Goal: Task Accomplishment & Management: Complete application form

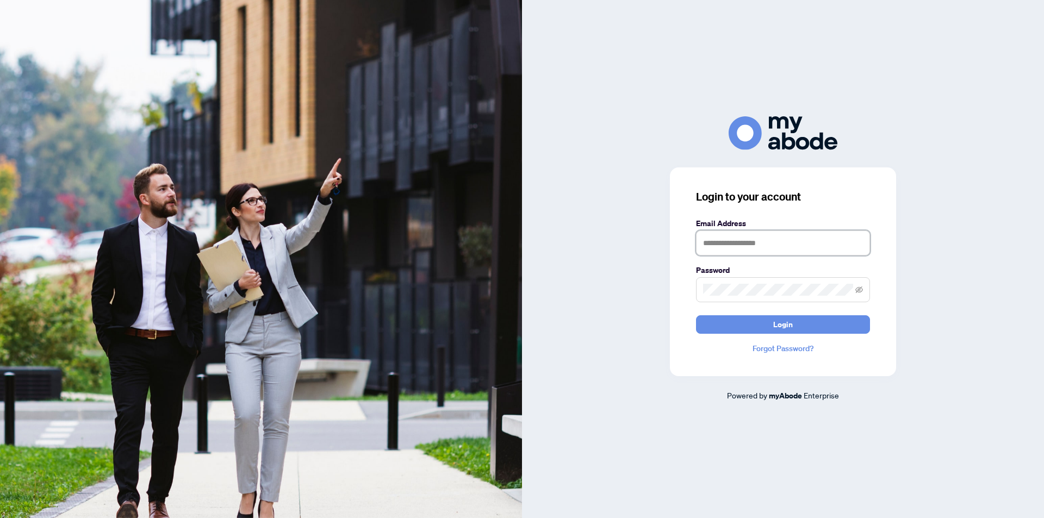
click at [759, 245] on input "text" at bounding box center [783, 242] width 174 height 25
type input "**********"
click at [858, 289] on icon "eye-invisible" at bounding box center [859, 289] width 8 height 7
click at [814, 321] on button "Login" at bounding box center [783, 324] width 174 height 18
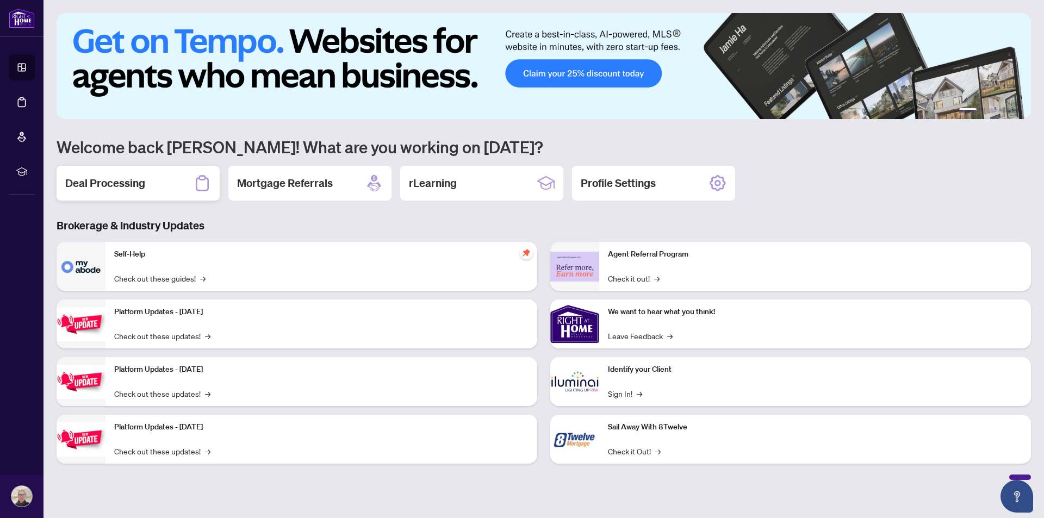
click at [150, 187] on div "Deal Processing" at bounding box center [138, 183] width 163 height 35
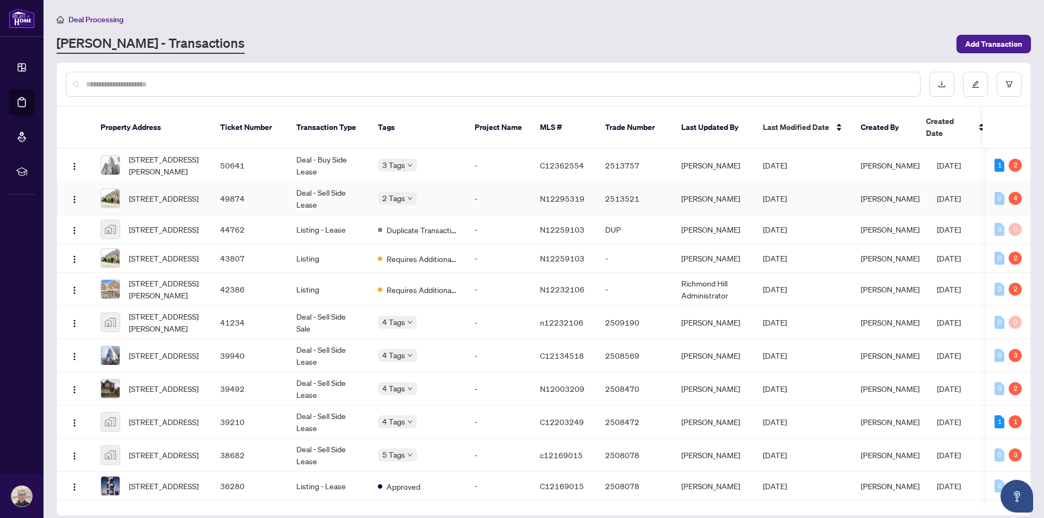
click at [498, 192] on td "-" at bounding box center [498, 198] width 65 height 33
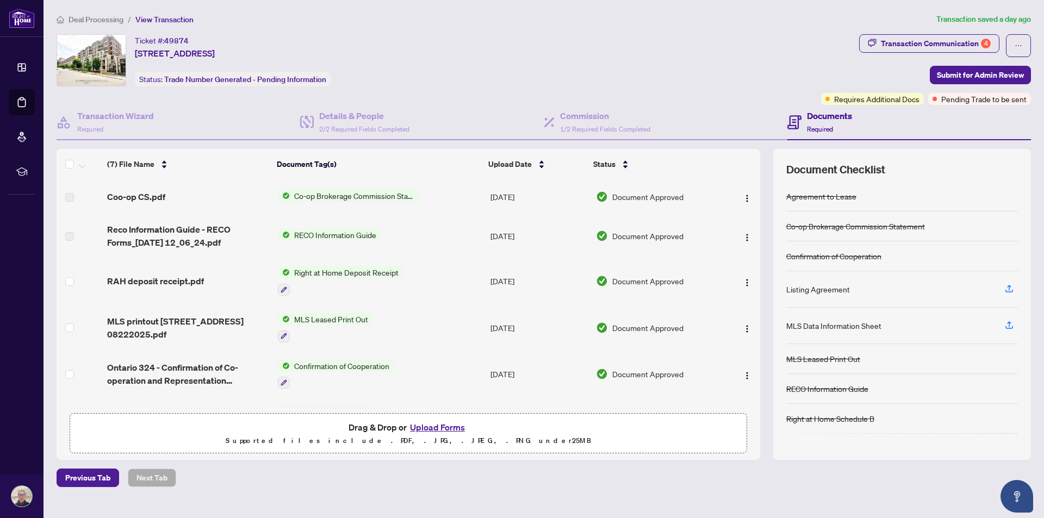
click at [368, 233] on span "RECO Information Guide" at bounding box center [335, 235] width 91 height 12
click at [745, 236] on img "button" at bounding box center [747, 237] width 9 height 9
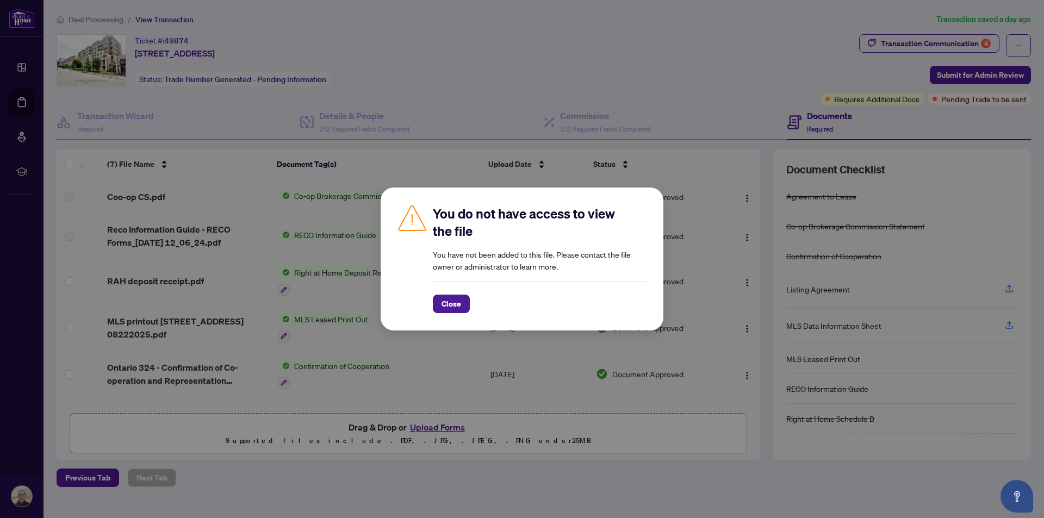
click at [727, 209] on div "You do not have access to view the file You have not been added to this file. P…" at bounding box center [522, 259] width 1044 height 518
click at [455, 302] on span "Close" at bounding box center [451, 303] width 20 height 17
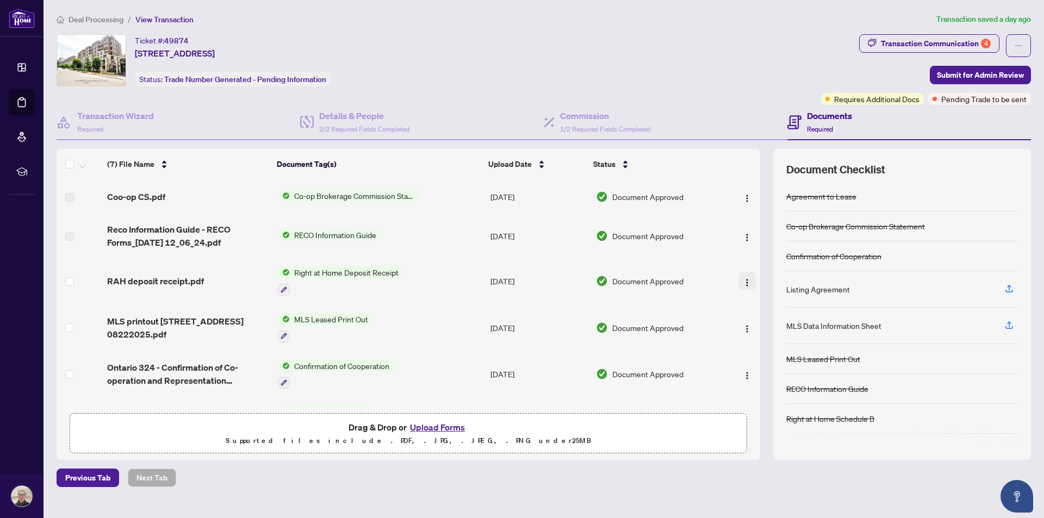
click at [743, 282] on img "button" at bounding box center [747, 282] width 9 height 9
click at [745, 239] on img "button" at bounding box center [747, 237] width 9 height 9
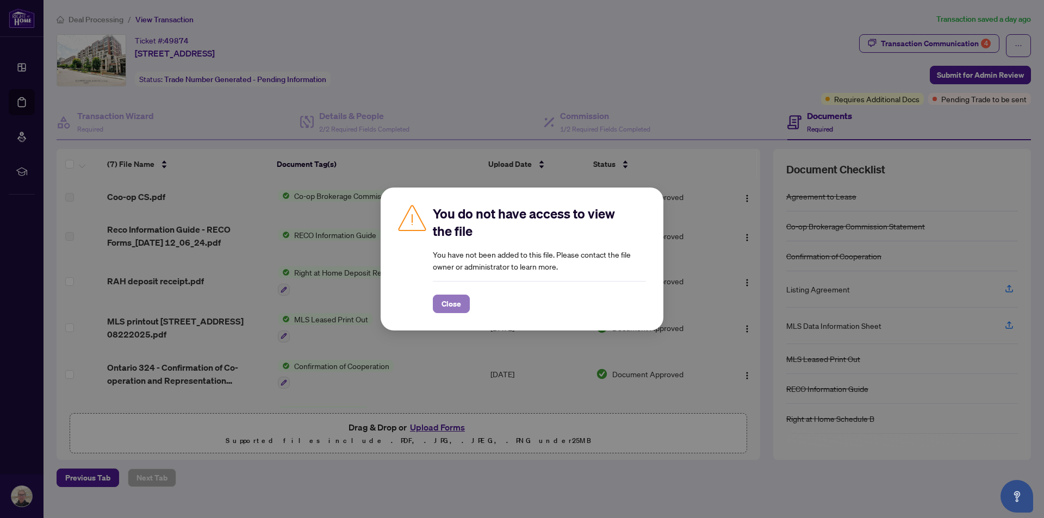
click at [451, 301] on span "Close" at bounding box center [451, 303] width 20 height 17
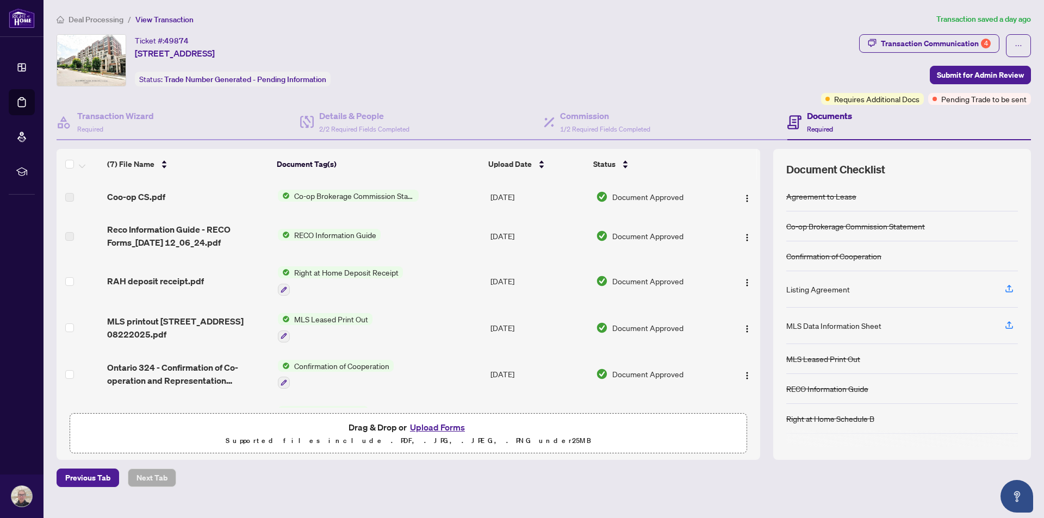
click at [101, 21] on span "Deal Processing" at bounding box center [95, 20] width 55 height 10
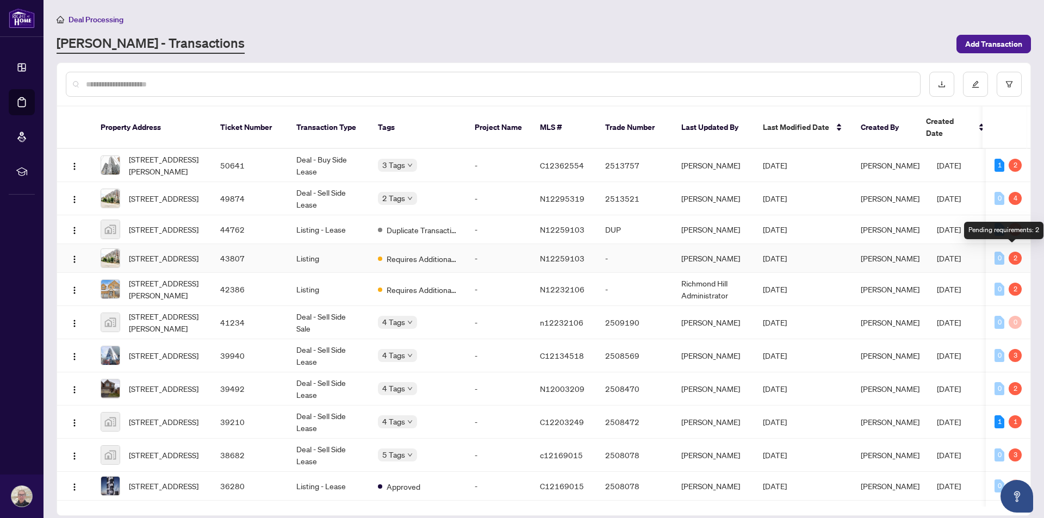
click at [1008, 252] on div "2" at bounding box center [1014, 258] width 13 height 13
click at [369, 225] on td "Listing - Lease" at bounding box center [329, 229] width 82 height 29
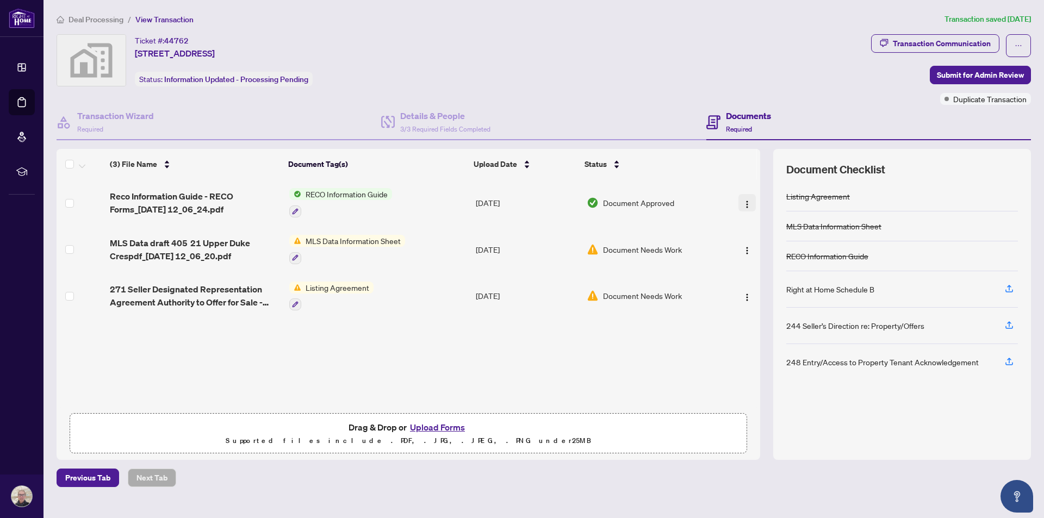
click at [743, 204] on img "button" at bounding box center [747, 204] width 9 height 9
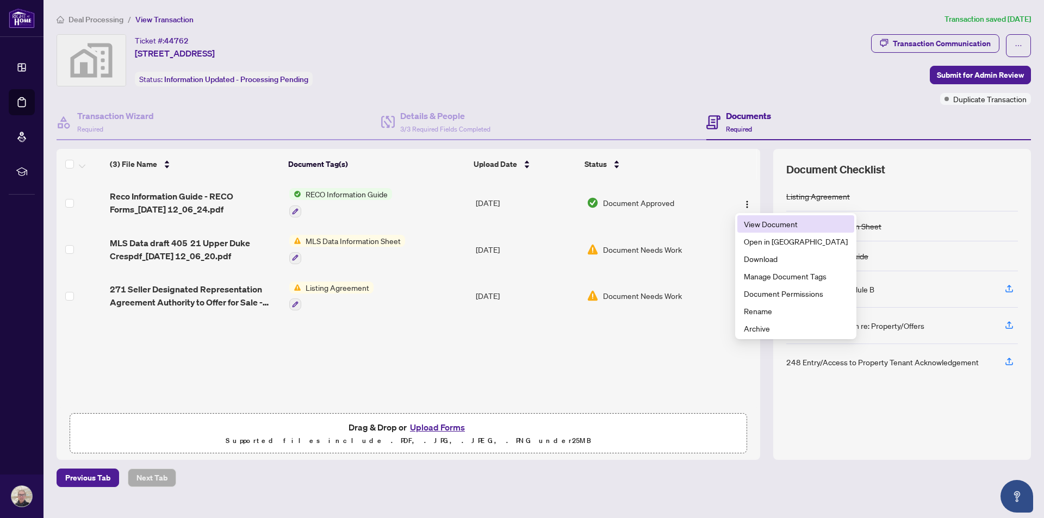
click at [758, 222] on span "View Document" at bounding box center [796, 224] width 104 height 12
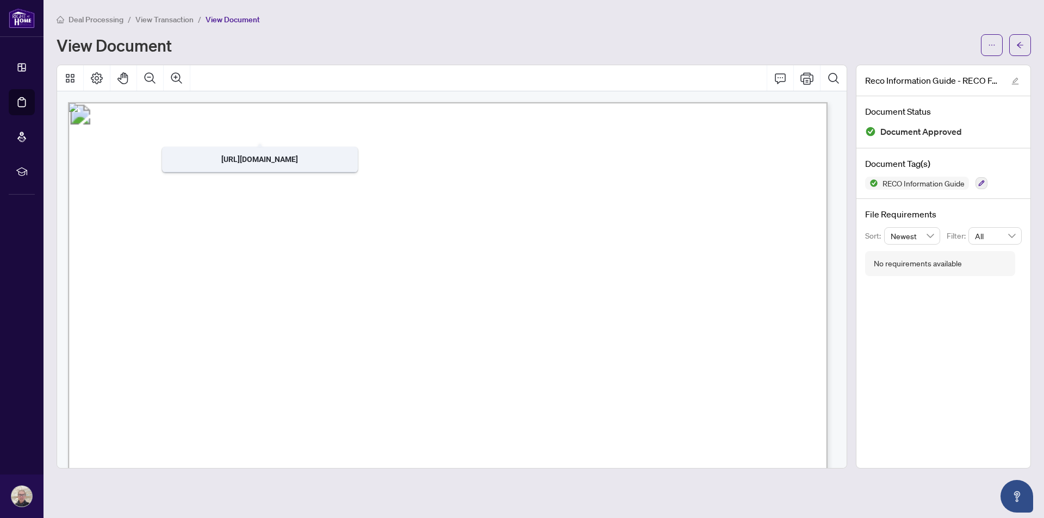
click at [173, 20] on span "View Transaction" at bounding box center [164, 20] width 58 height 10
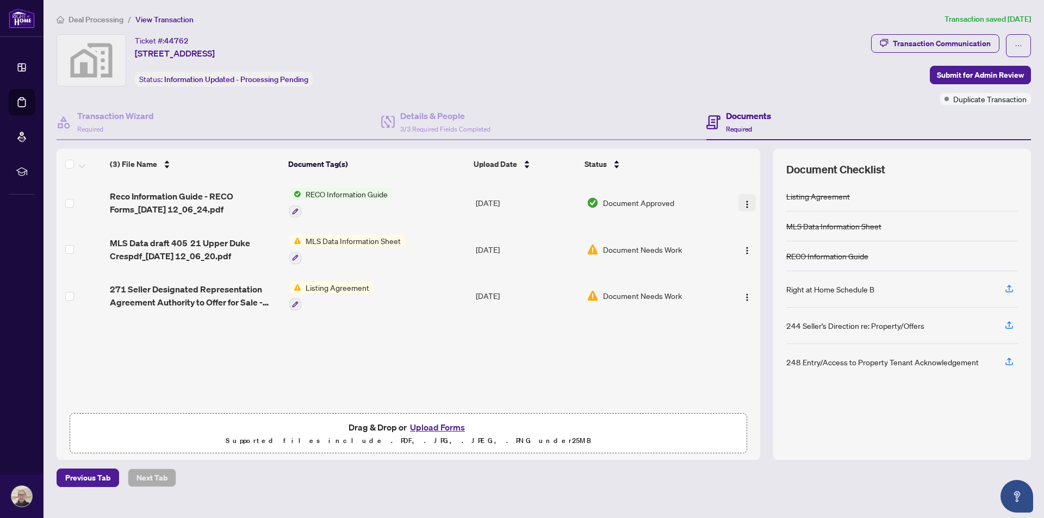
click at [743, 202] on img "button" at bounding box center [747, 204] width 9 height 9
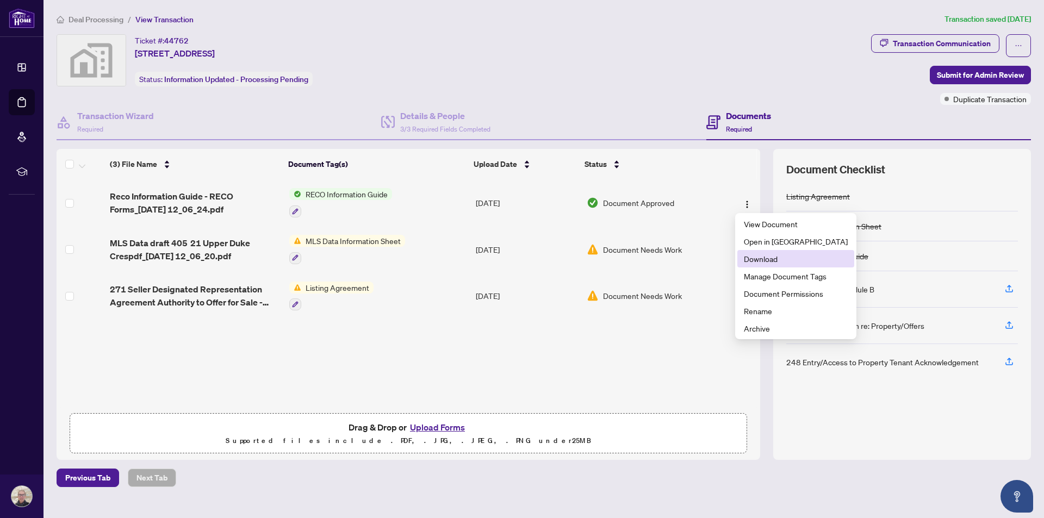
click at [762, 260] on span "Download" at bounding box center [796, 259] width 104 height 12
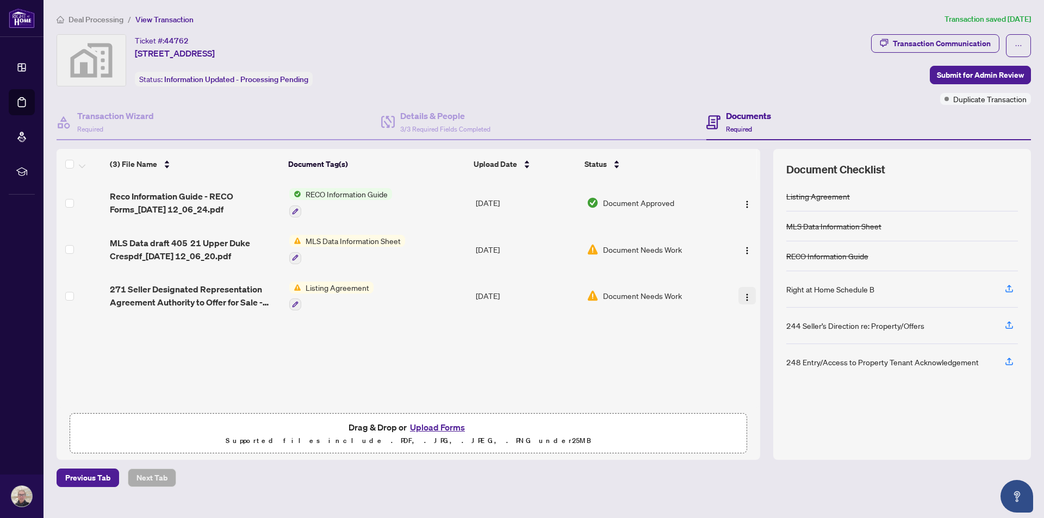
click at [743, 295] on img "button" at bounding box center [747, 297] width 9 height 9
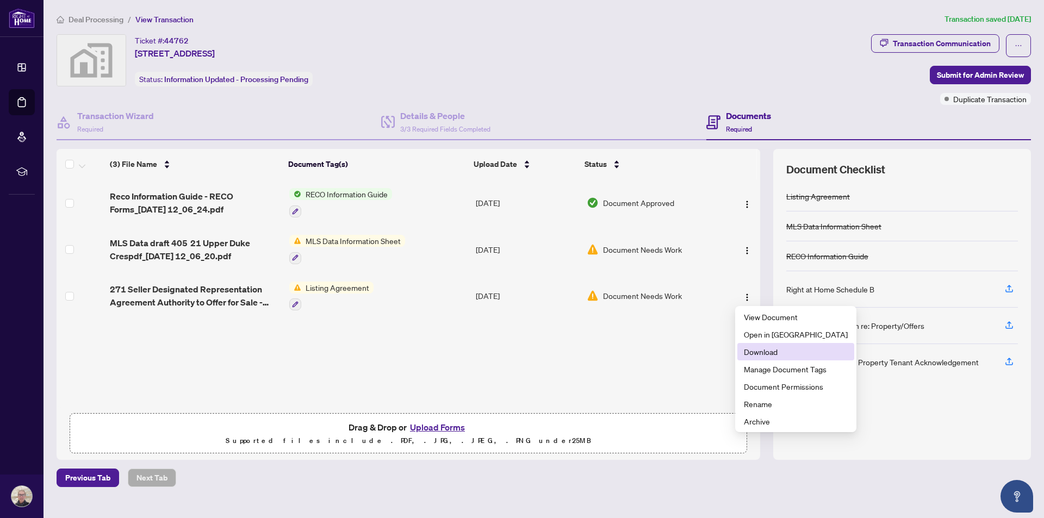
click at [765, 347] on span "Download" at bounding box center [796, 352] width 104 height 12
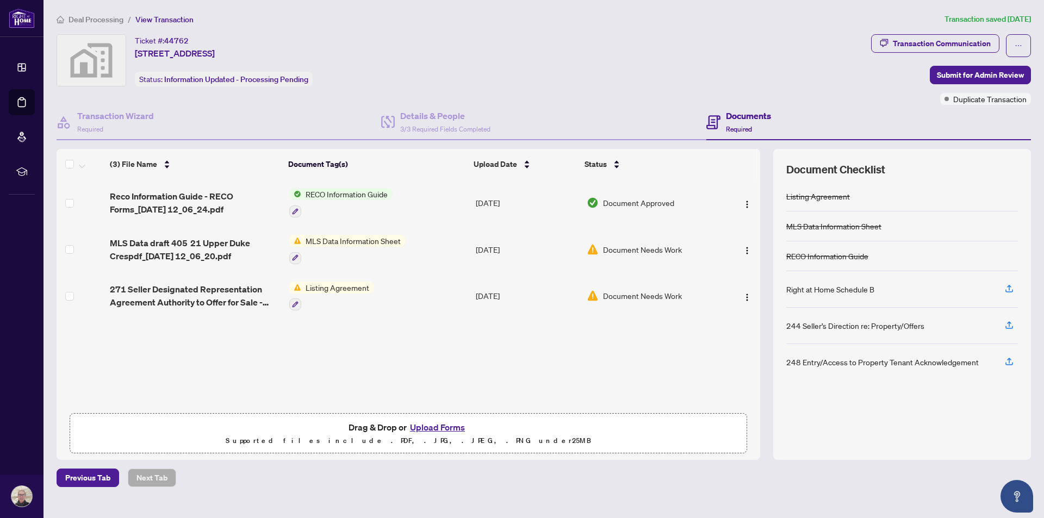
click at [634, 18] on ol "Deal Processing / View Transaction" at bounding box center [498, 19] width 883 height 13
click at [99, 20] on span "Deal Processing" at bounding box center [95, 20] width 55 height 10
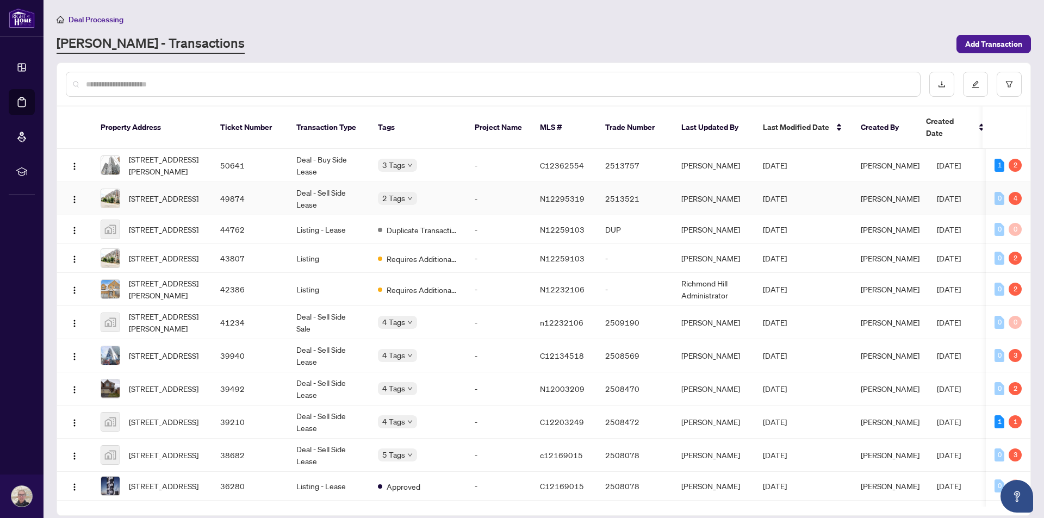
click at [451, 192] on div "2 Tags" at bounding box center [417, 198] width 79 height 13
click at [286, 188] on td "49874" at bounding box center [249, 198] width 76 height 33
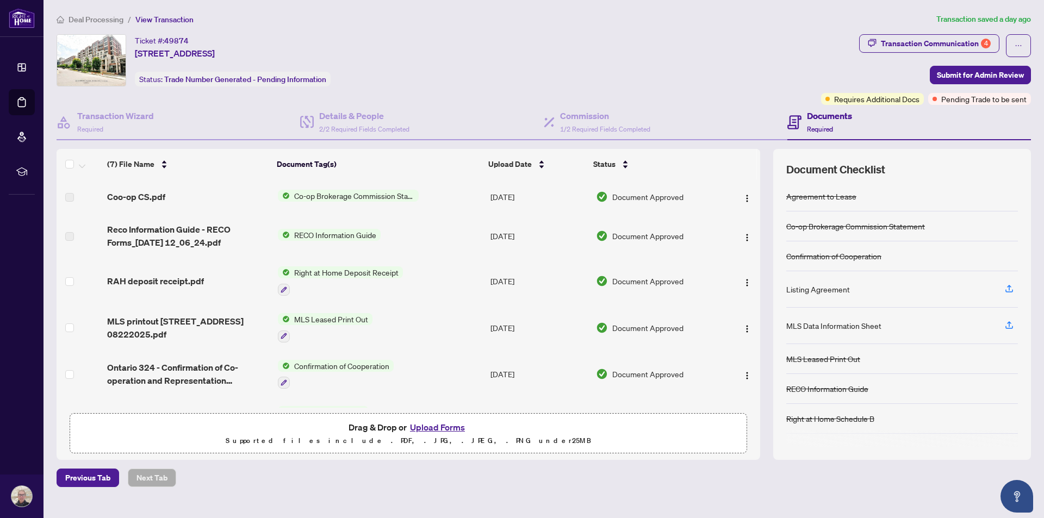
click at [448, 425] on button "Upload Forms" at bounding box center [437, 427] width 61 height 14
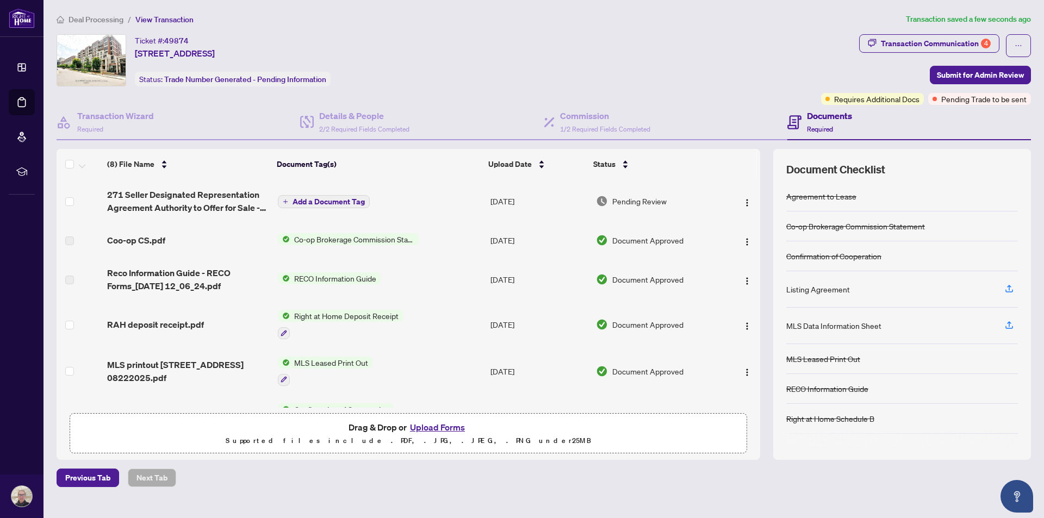
click at [309, 202] on span "Add a Document Tag" at bounding box center [328, 202] width 72 height 8
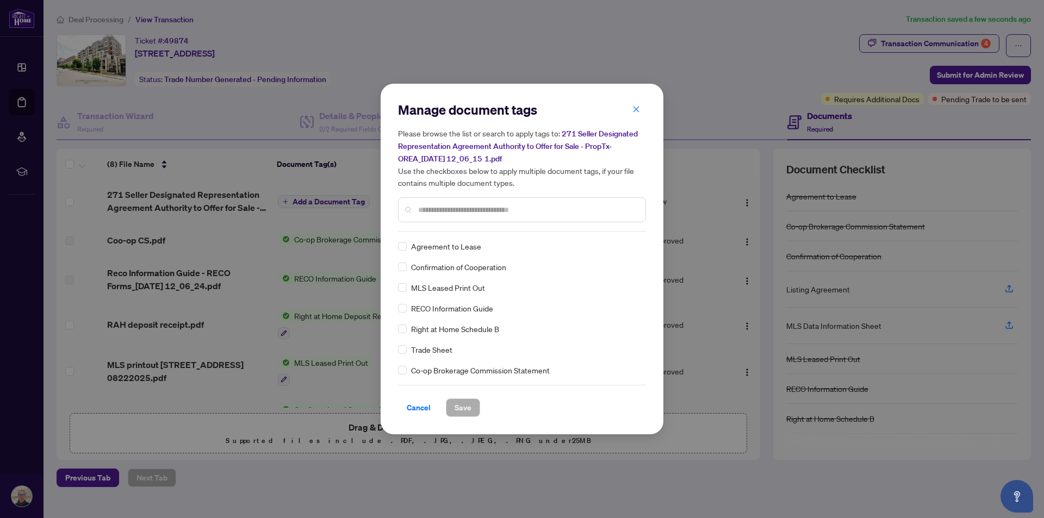
click at [461, 211] on input "text" at bounding box center [527, 210] width 219 height 12
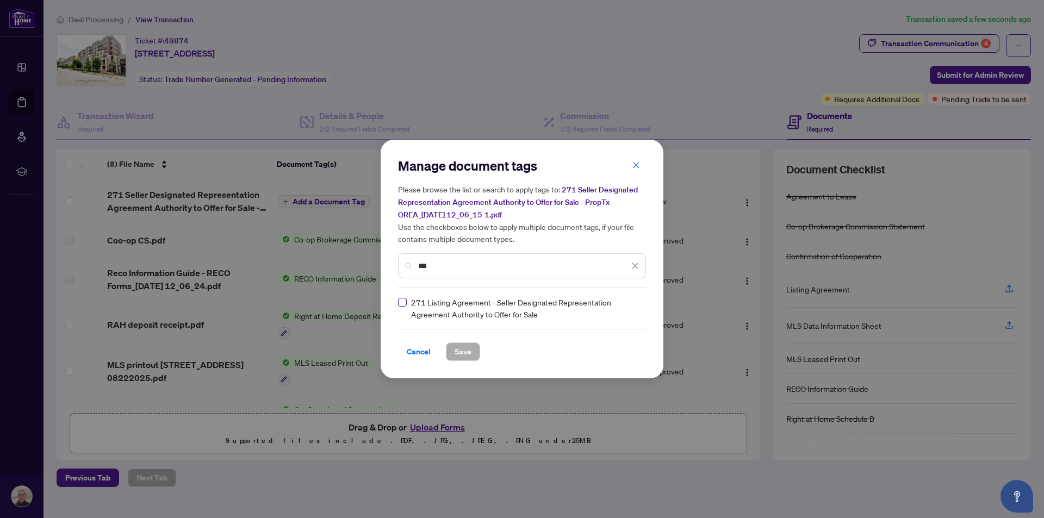
type input "***"
click at [460, 346] on span "Save" at bounding box center [462, 351] width 17 height 17
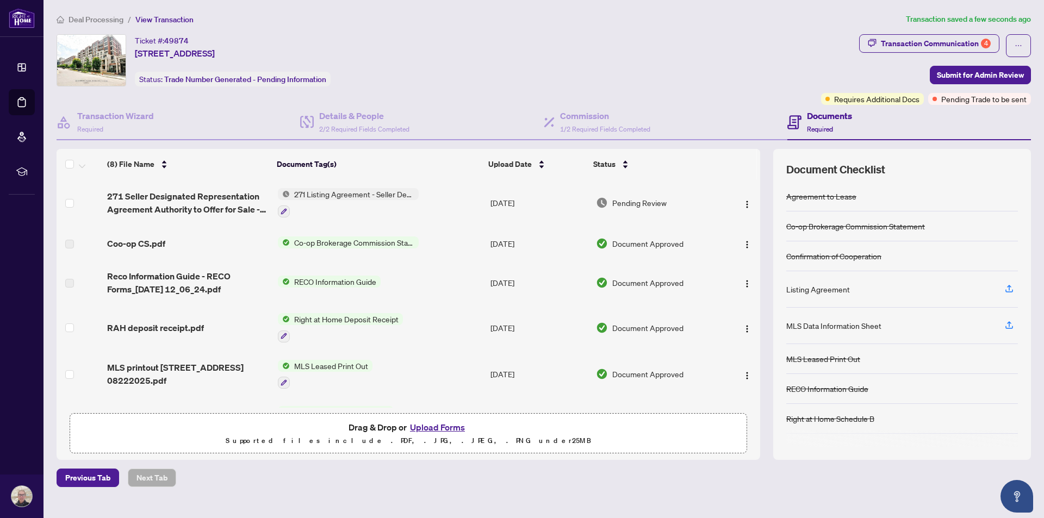
click at [448, 426] on button "Upload Forms" at bounding box center [437, 427] width 61 height 14
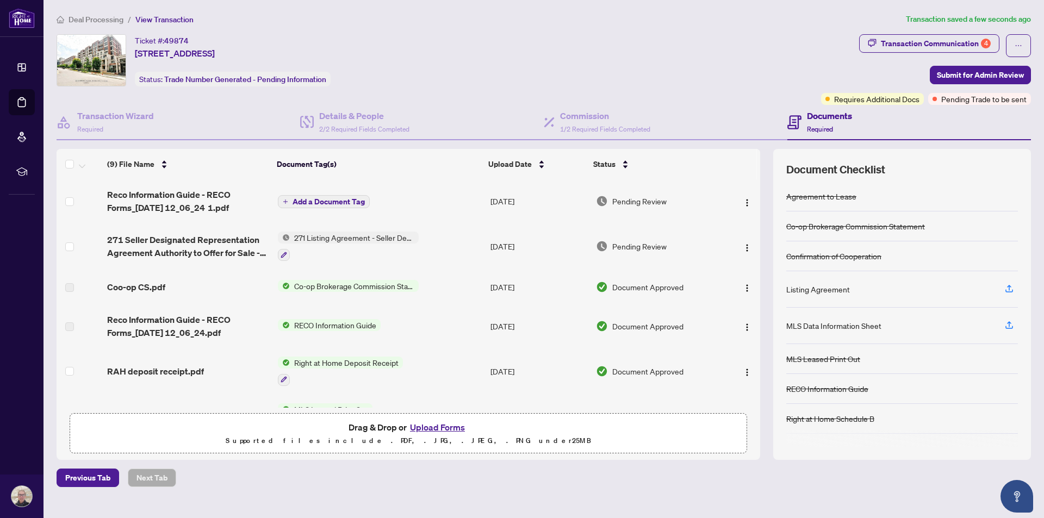
click at [348, 201] on span "Add a Document Tag" at bounding box center [328, 202] width 72 height 8
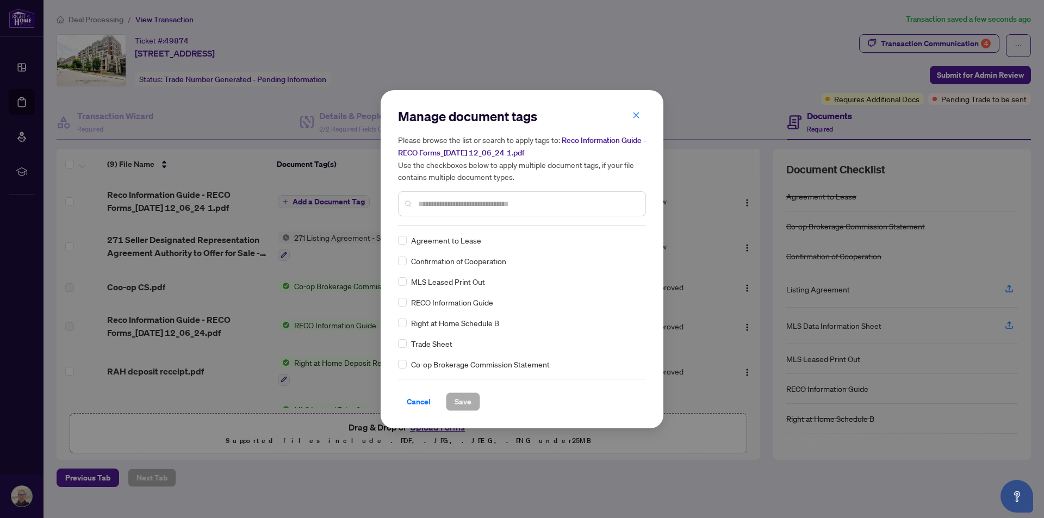
click at [468, 202] on input "text" at bounding box center [527, 204] width 219 height 12
type input "****"
click at [464, 394] on span "Save" at bounding box center [462, 401] width 17 height 17
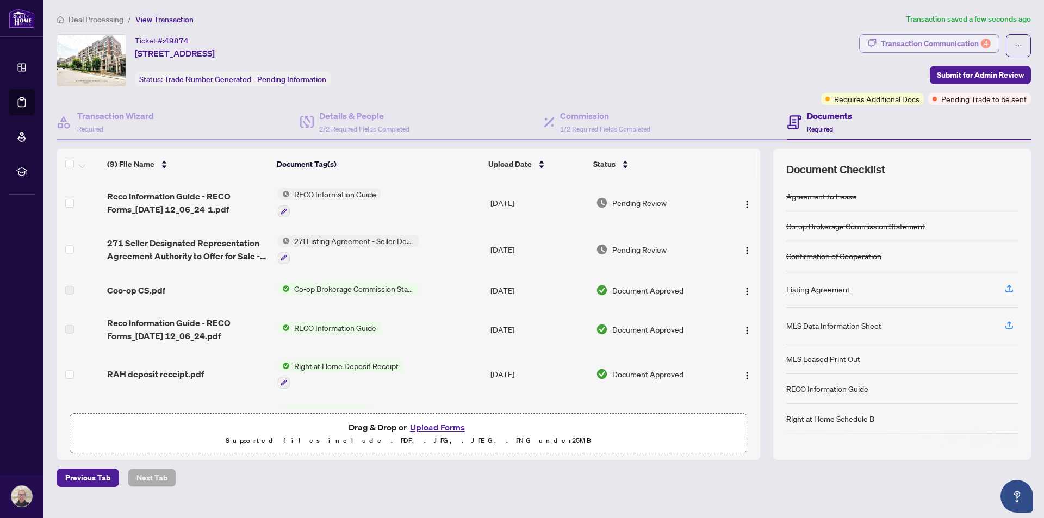
click at [953, 45] on div "Transaction Communication 4" at bounding box center [936, 43] width 110 height 17
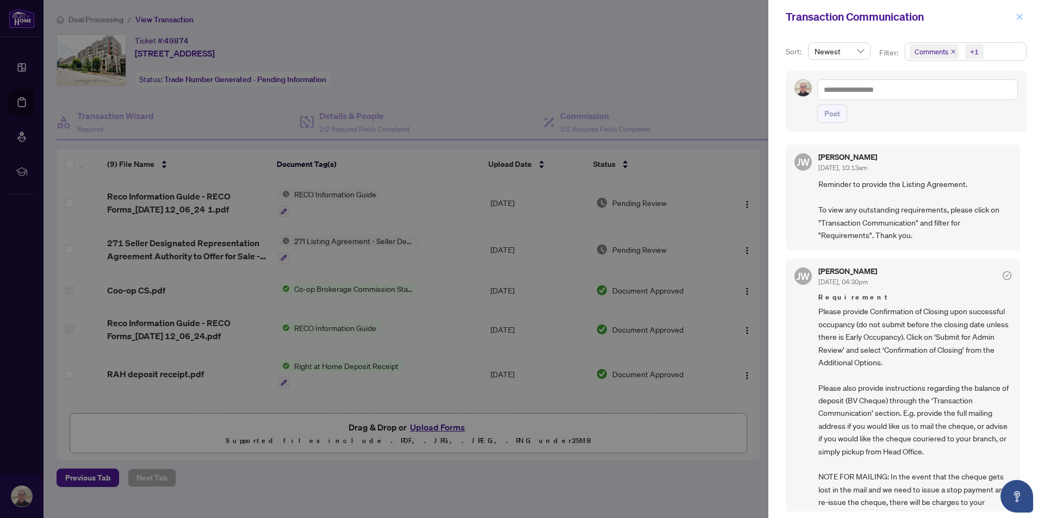
click at [1019, 17] on icon "close" at bounding box center [1020, 17] width 6 height 6
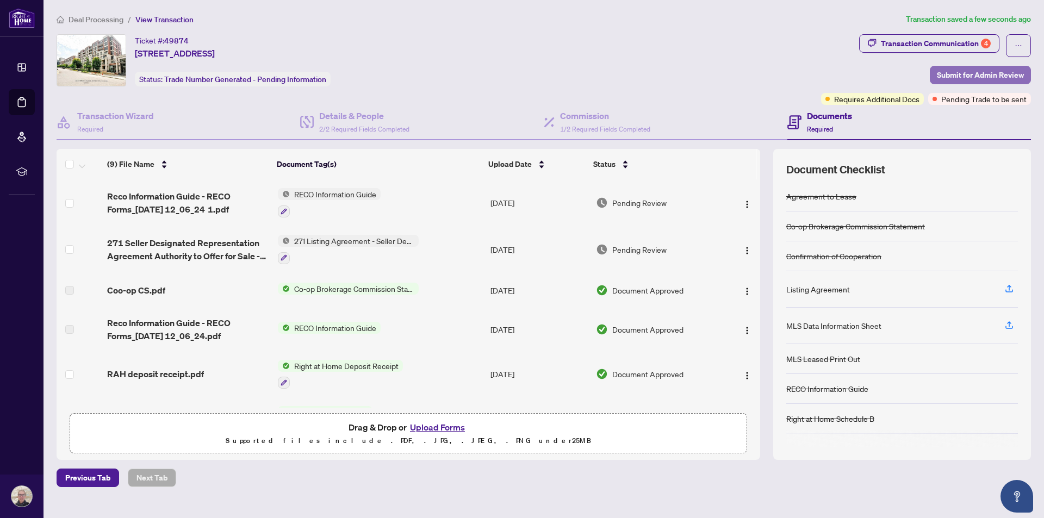
click at [970, 71] on span "Submit for Admin Review" at bounding box center [980, 74] width 87 height 17
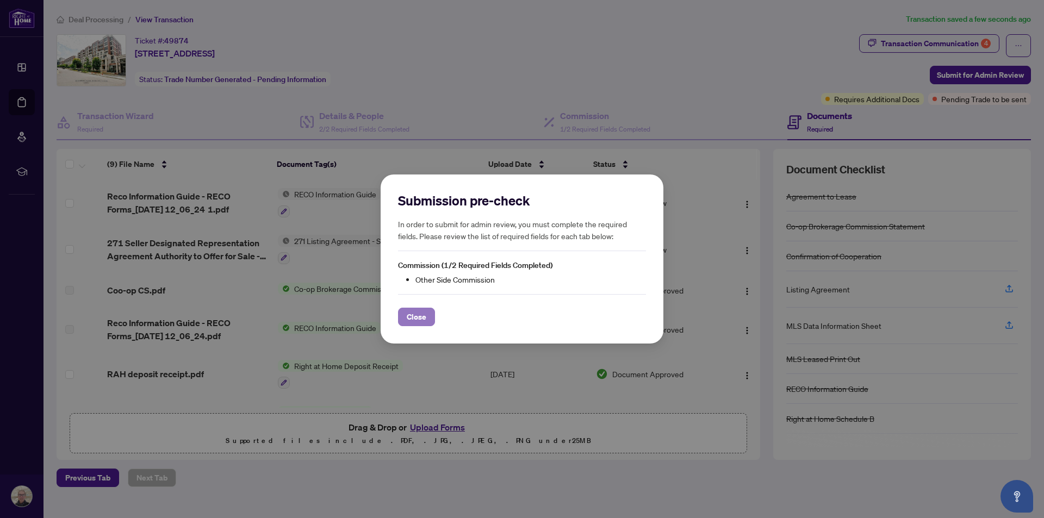
click at [416, 318] on span "Close" at bounding box center [417, 316] width 20 height 17
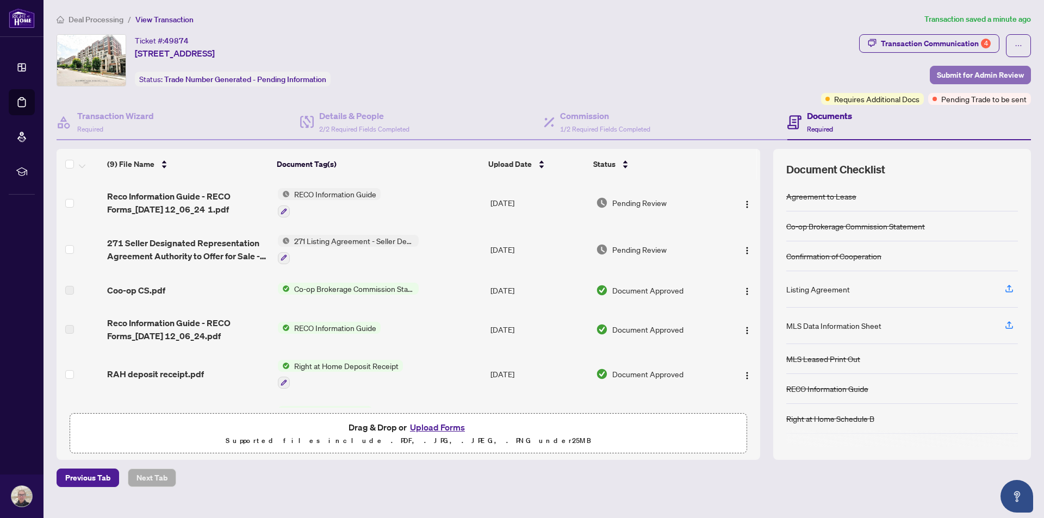
click at [982, 77] on span "Submit for Admin Review" at bounding box center [980, 74] width 87 height 17
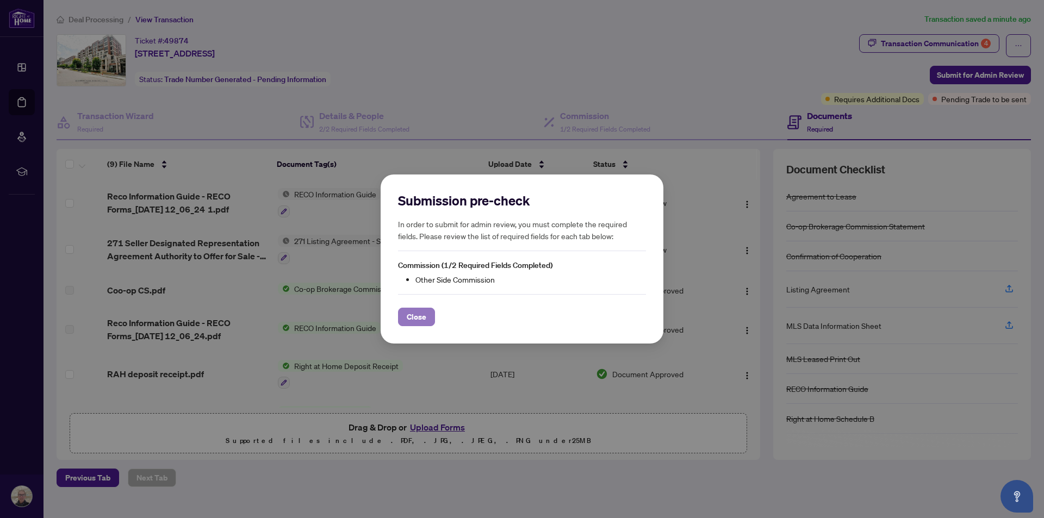
click at [407, 310] on span "Close" at bounding box center [417, 316] width 20 height 17
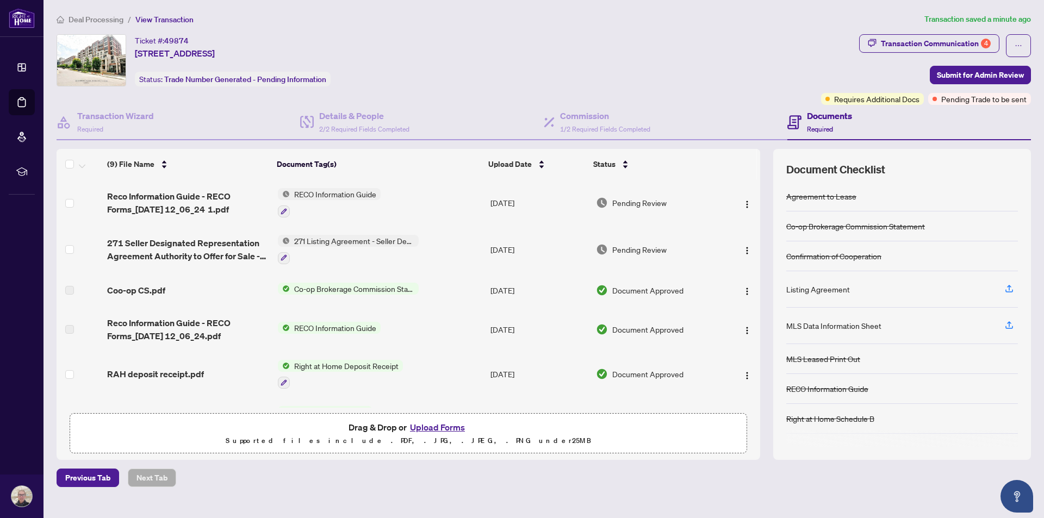
click at [96, 20] on span "Deal Processing" at bounding box center [95, 20] width 55 height 10
